Goal: Task Accomplishment & Management: Manage account settings

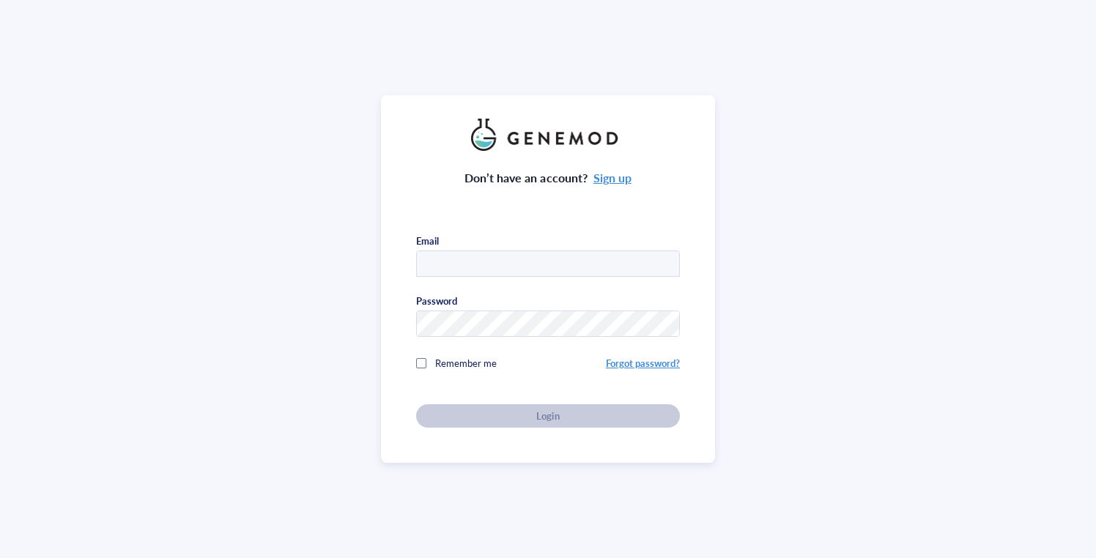
type input "[EMAIL_ADDRESS][DOMAIN_NAME]"
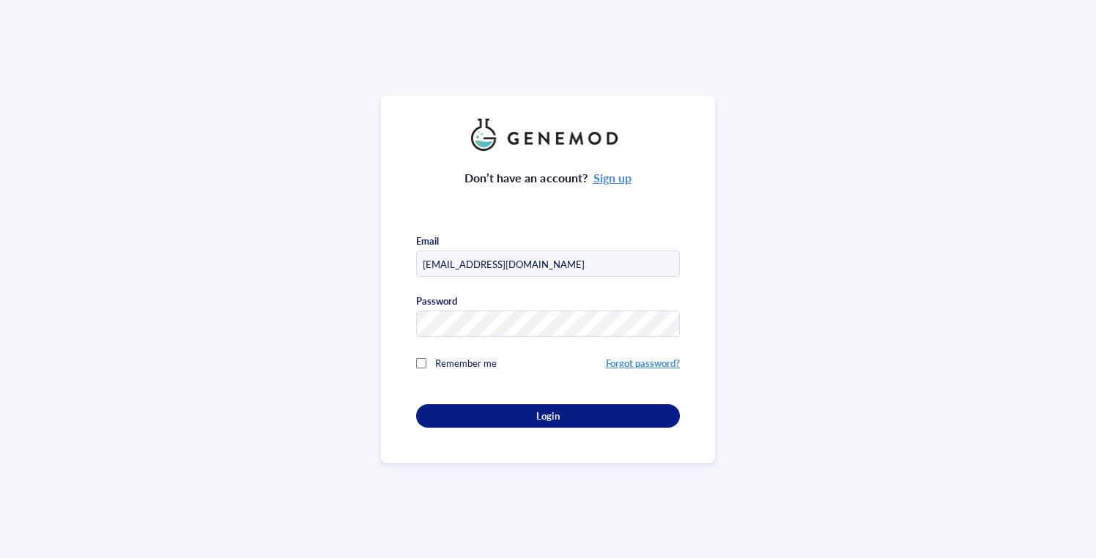
click at [435, 363] on span "Remember me" at bounding box center [466, 363] width 62 height 14
click at [491, 399] on div "Don’t have an account? Sign up Email [EMAIL_ADDRESS][DOMAIN_NAME] Password Reme…" at bounding box center [548, 289] width 264 height 277
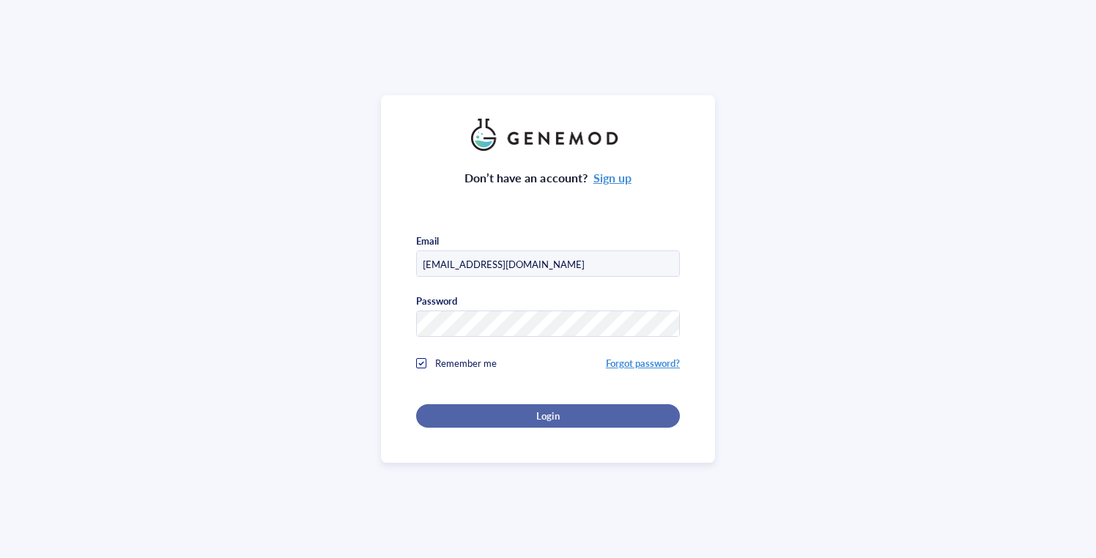
click at [493, 404] on button "Login" at bounding box center [548, 415] width 264 height 23
